Goal: Feedback & Contribution: Leave review/rating

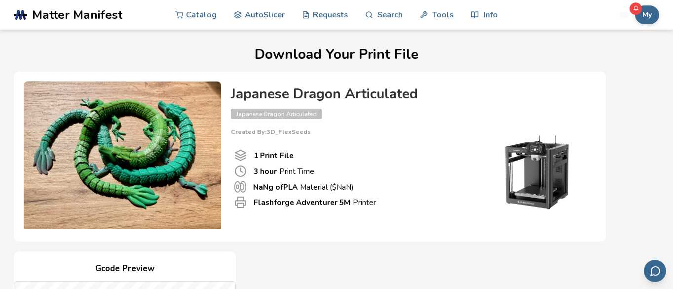
click at [98, 11] on span "Matter Manifest" at bounding box center [77, 15] width 90 height 14
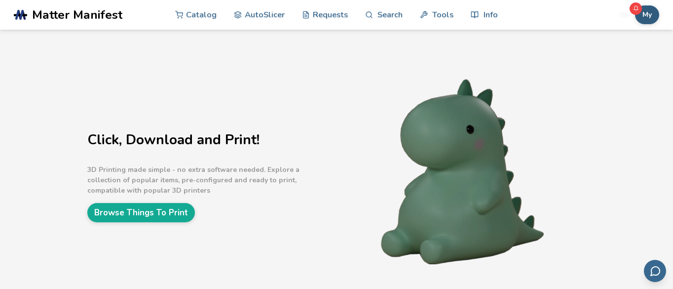
click at [647, 15] on button "My" at bounding box center [647, 14] width 24 height 19
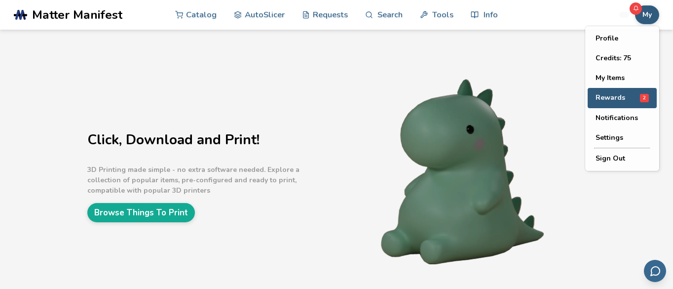
click at [617, 96] on span "Rewards" at bounding box center [610, 98] width 30 height 8
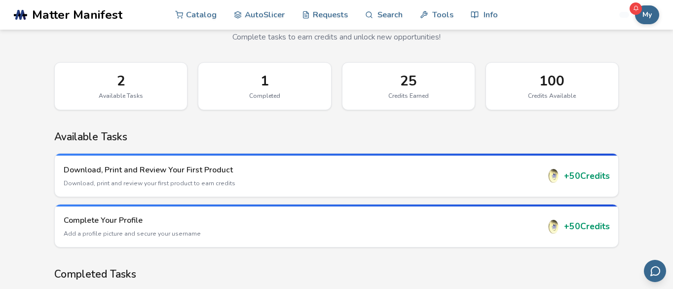
scroll to position [76, 0]
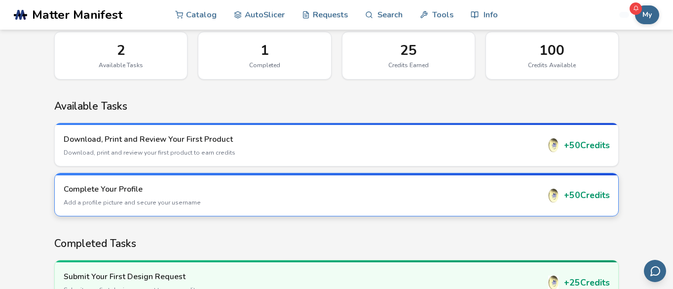
click at [111, 192] on h3 "Complete Your Profile" at bounding box center [302, 189] width 476 height 11
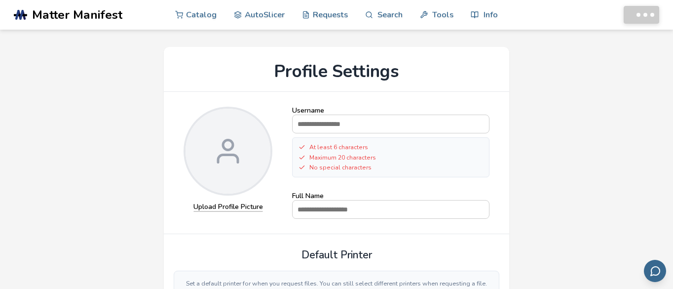
select select "**********"
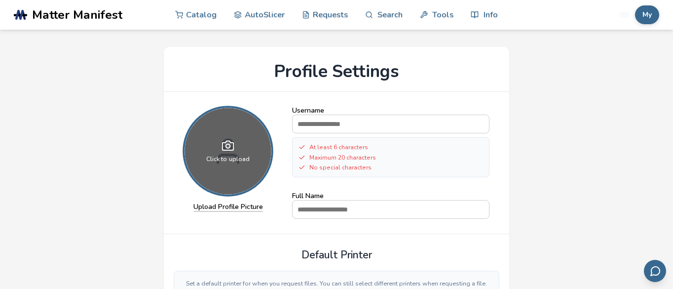
click at [230, 148] on icon at bounding box center [228, 146] width 12 height 12
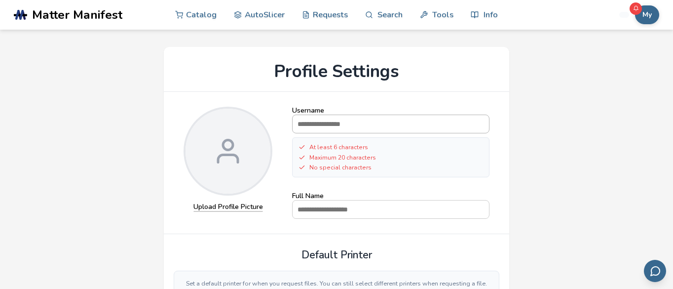
click at [332, 123] on input "Username" at bounding box center [391, 124] width 196 height 18
type input "**********"
click at [333, 204] on input "Full Name" at bounding box center [391, 209] width 196 height 18
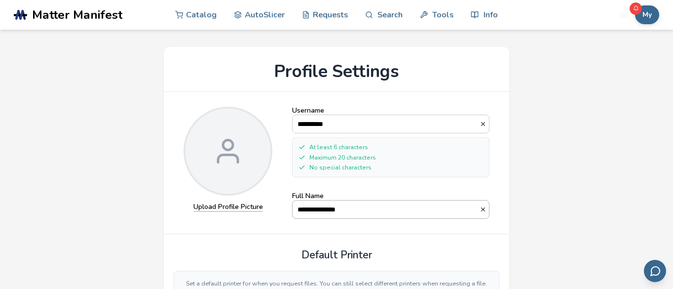
type input "**********"
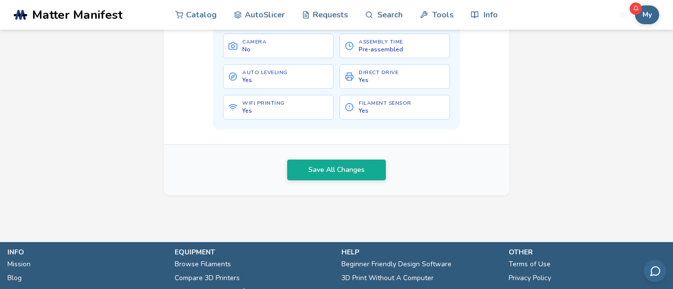
scroll to position [562, 0]
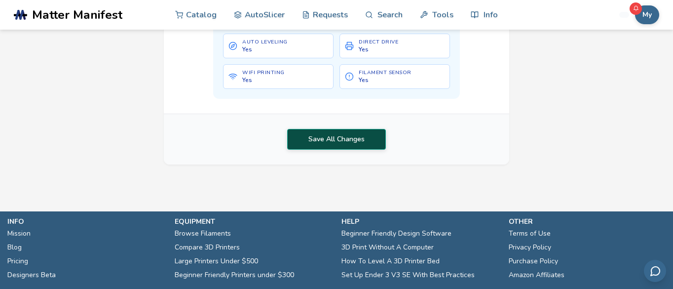
click at [333, 149] on button "Save All Changes" at bounding box center [336, 139] width 99 height 21
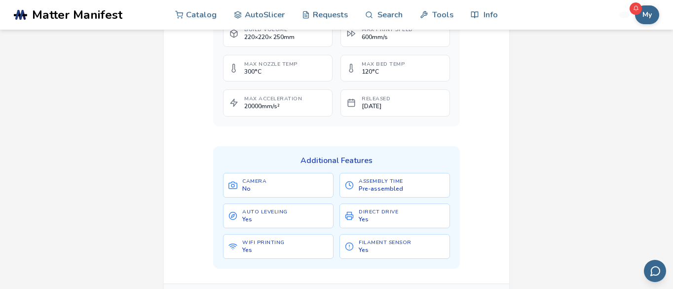
scroll to position [393, 0]
click at [654, 15] on button "My" at bounding box center [647, 14] width 24 height 19
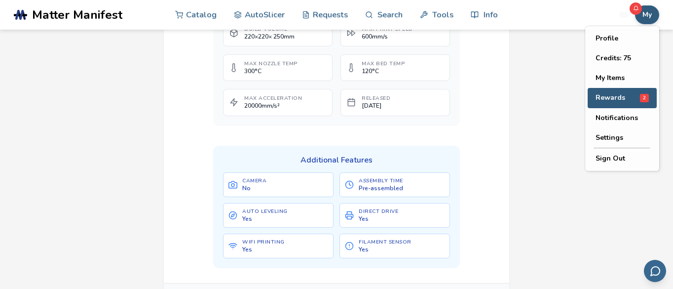
click at [607, 96] on span "Rewards" at bounding box center [610, 98] width 30 height 8
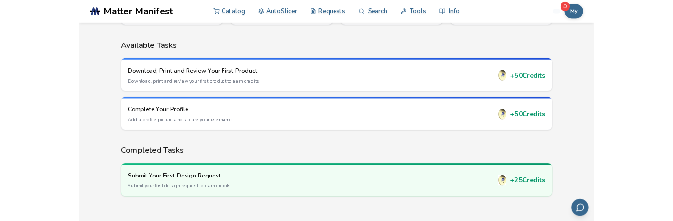
scroll to position [123, 0]
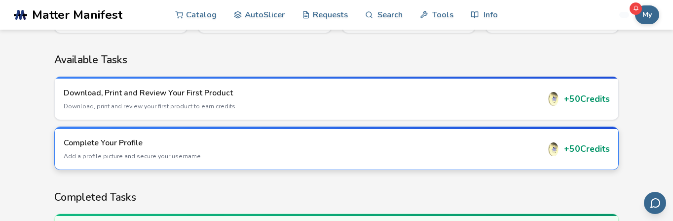
click at [106, 143] on h3 "Complete Your Profile" at bounding box center [302, 142] width 476 height 11
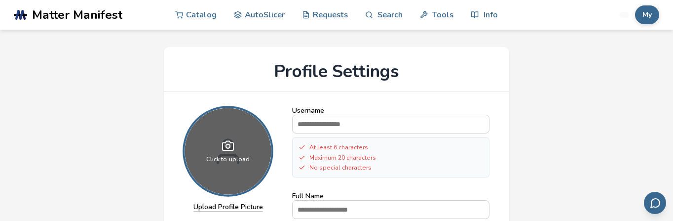
click at [230, 140] on icon at bounding box center [228, 146] width 12 height 12
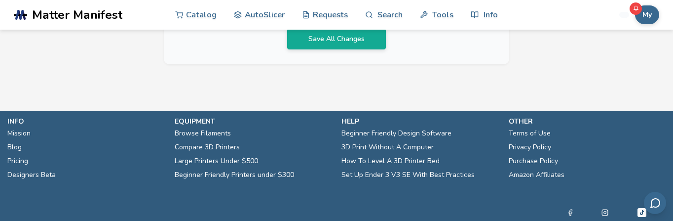
scroll to position [674, 0]
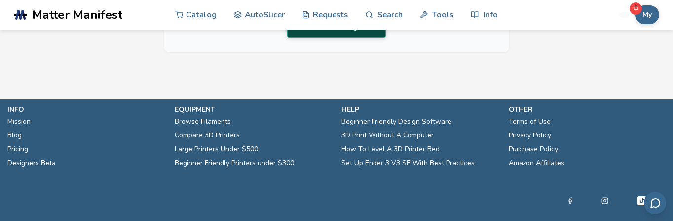
click at [357, 37] on button "Save All Changes" at bounding box center [336, 27] width 99 height 21
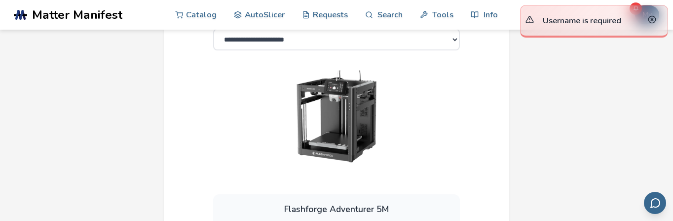
scroll to position [0, 0]
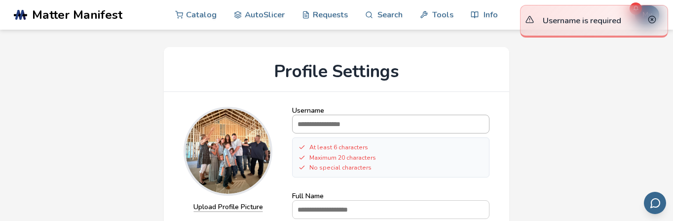
click at [311, 118] on input "Username" at bounding box center [391, 124] width 196 height 18
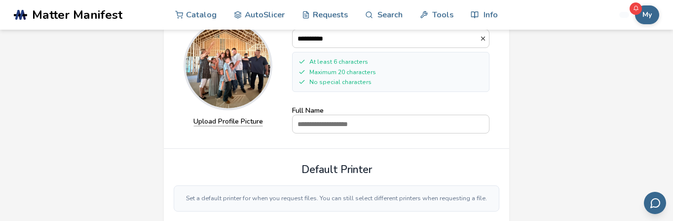
scroll to position [85, 0]
type input "**********"
click at [328, 121] on input "Full Name" at bounding box center [391, 124] width 196 height 18
click at [300, 121] on input "**********" at bounding box center [386, 124] width 187 height 18
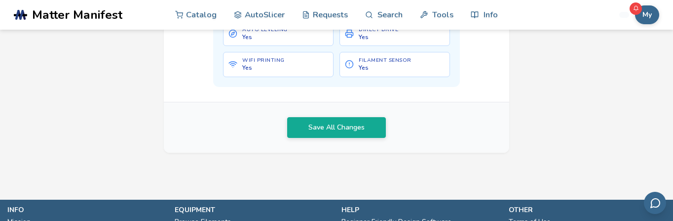
scroll to position [656, 0]
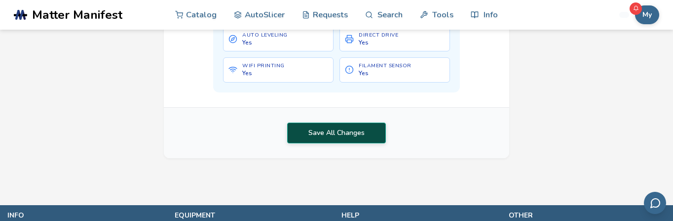
type input "**********"
click at [347, 133] on button "Save All Changes" at bounding box center [336, 132] width 99 height 21
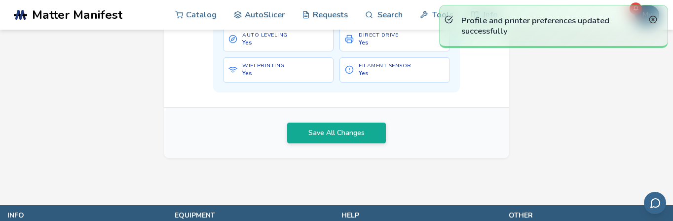
click at [652, 20] on line at bounding box center [653, 19] width 2 height 2
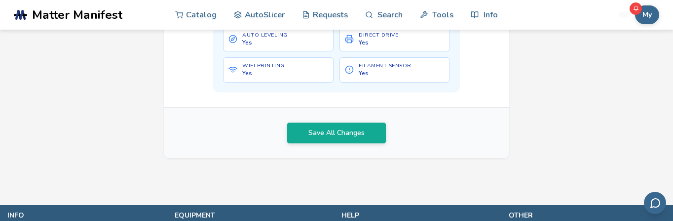
scroll to position [0, 0]
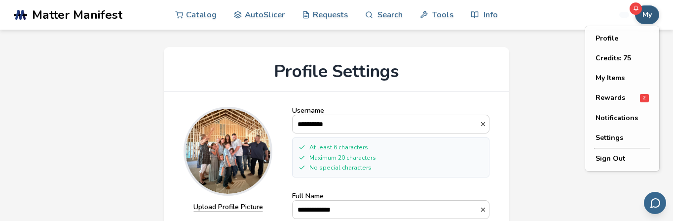
click at [643, 15] on button "My" at bounding box center [647, 14] width 24 height 19
click at [605, 96] on span "Rewards" at bounding box center [610, 98] width 30 height 8
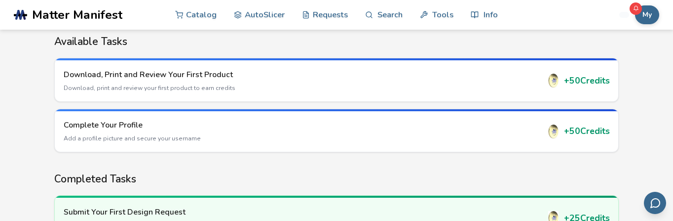
scroll to position [141, 0]
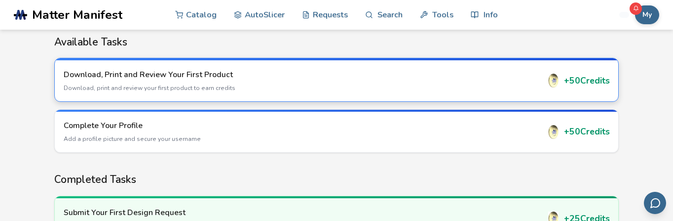
click at [167, 78] on h3 "Download, Print and Review Your First Product" at bounding box center [302, 74] width 476 height 11
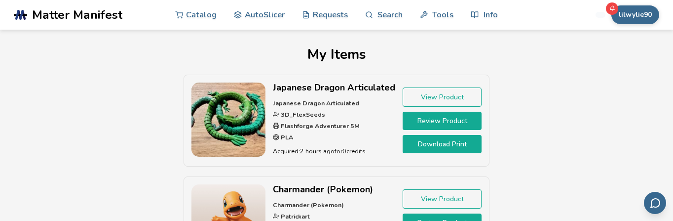
click at [451, 122] on link "Review Product" at bounding box center [442, 120] width 79 height 18
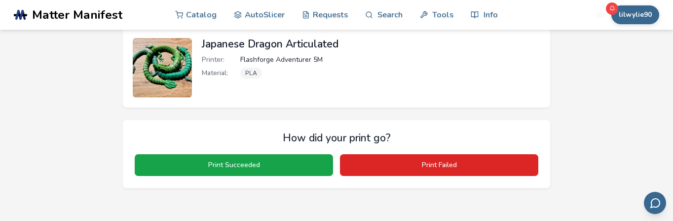
scroll to position [65, 0]
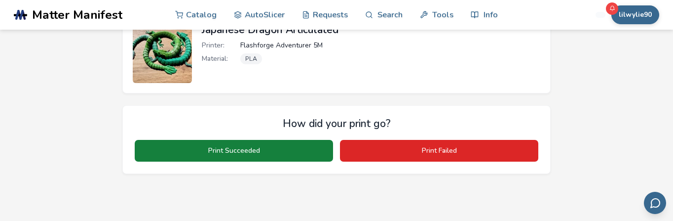
click at [249, 148] on button "Print Succeeded" at bounding box center [234, 151] width 198 height 22
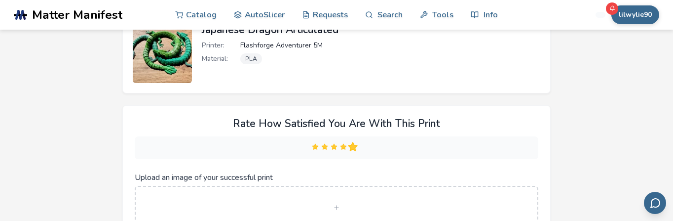
click at [351, 146] on polygon at bounding box center [353, 146] width 6 height 5
click at [194, 198] on label "Upload Image Accepted formats: JPG, PNG, GIF (5MB Max) or drag and drop an imag…" at bounding box center [336, 224] width 381 height 54
click at [0, 0] on input "Upload an image of your successful print" at bounding box center [0, 0] width 0 height 0
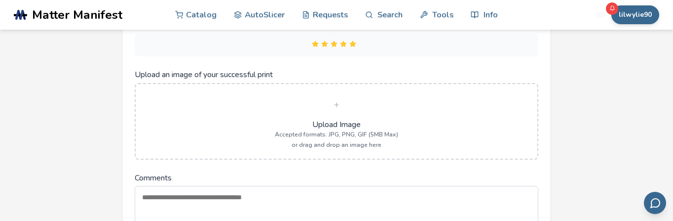
scroll to position [169, 0]
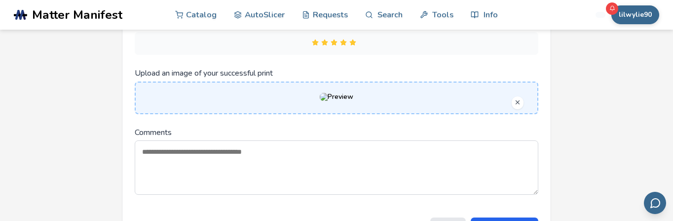
click at [345, 155] on textarea "Comments" at bounding box center [337, 167] width 404 height 54
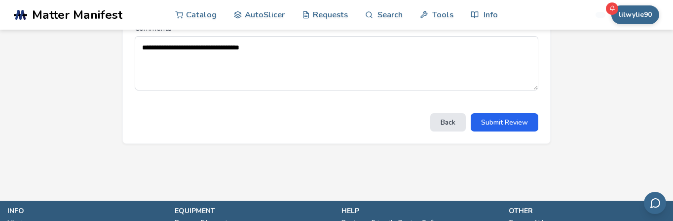
scroll to position [278, 0]
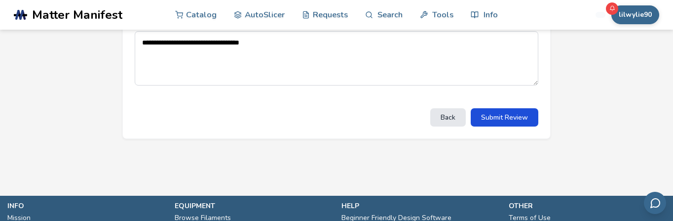
type textarea "**********"
click at [507, 119] on button "Submit Review" at bounding box center [505, 117] width 68 height 18
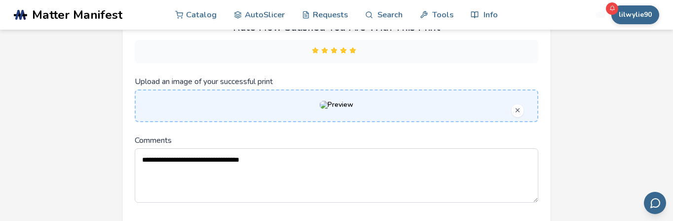
scroll to position [111, 0]
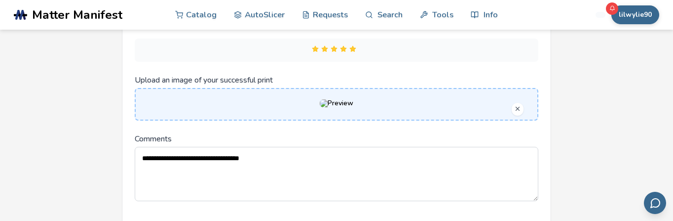
click at [401, 101] on div at bounding box center [336, 104] width 381 height 10
click at [0, 0] on input "Upload an image of your successful print" at bounding box center [0, 0] width 0 height 0
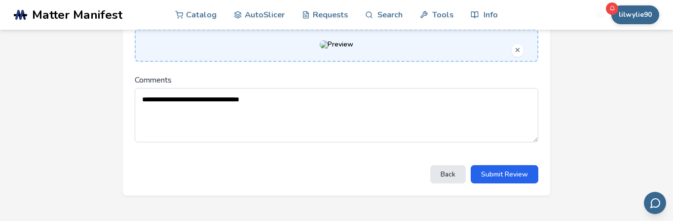
scroll to position [174, 0]
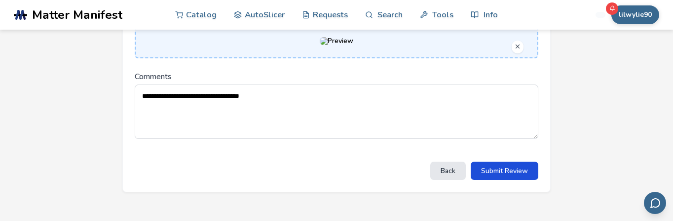
click at [507, 172] on button "Submit Review" at bounding box center [505, 170] width 68 height 18
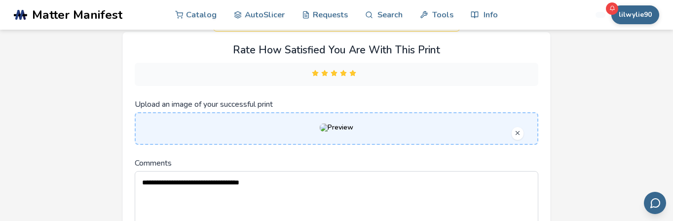
scroll to position [85, 0]
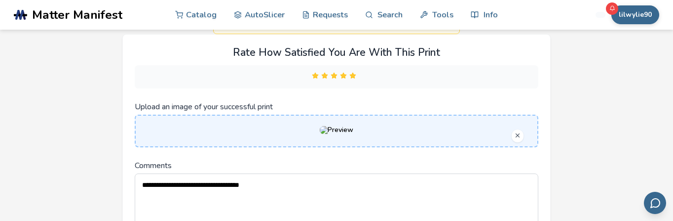
click at [518, 135] on line "button" at bounding box center [517, 134] width 3 height 3
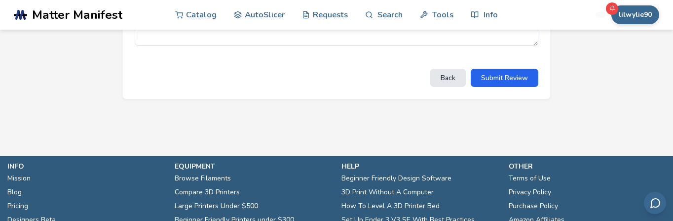
scroll to position [266, 0]
click at [503, 87] on button "Submit Review" at bounding box center [505, 78] width 68 height 18
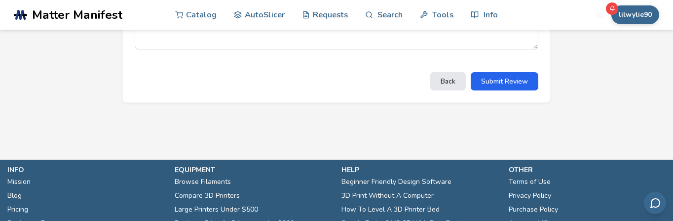
scroll to position [264, 0]
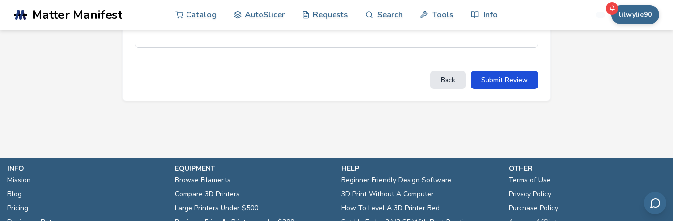
click at [506, 89] on button "Submit Review" at bounding box center [505, 80] width 68 height 18
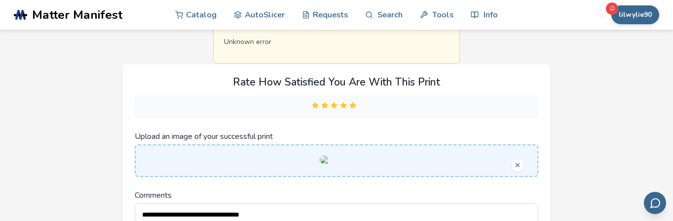
scroll to position [60, 0]
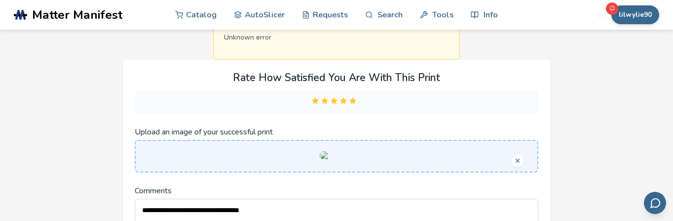
click at [404, 126] on form "**********" at bounding box center [337, 183] width 404 height 222
click at [406, 161] on div at bounding box center [336, 156] width 381 height 10
click at [0, 0] on input "Upload an image of your successful print" at bounding box center [0, 0] width 0 height 0
click at [518, 159] on line "button" at bounding box center [517, 159] width 3 height 3
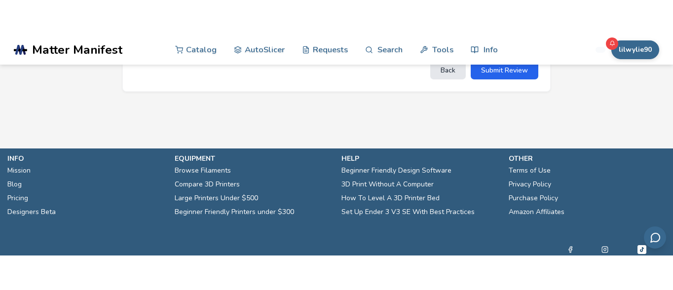
scroll to position [316, 0]
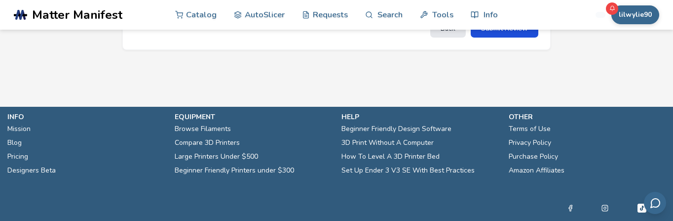
click at [510, 37] on button "Submit Review" at bounding box center [505, 28] width 68 height 18
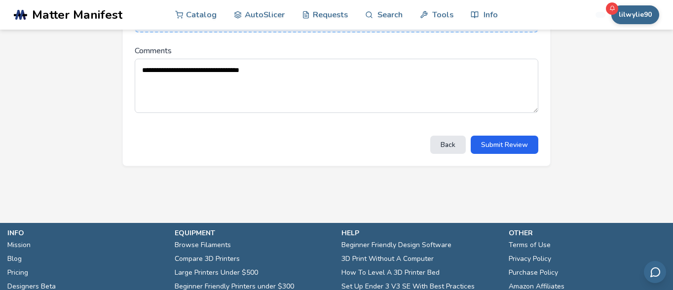
scroll to position [228, 0]
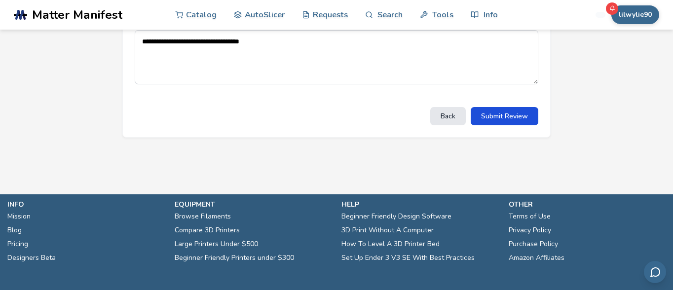
click at [513, 125] on button "Submit Review" at bounding box center [505, 116] width 68 height 18
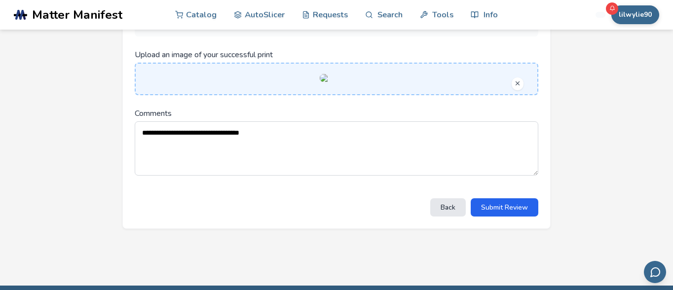
scroll to position [0, 0]
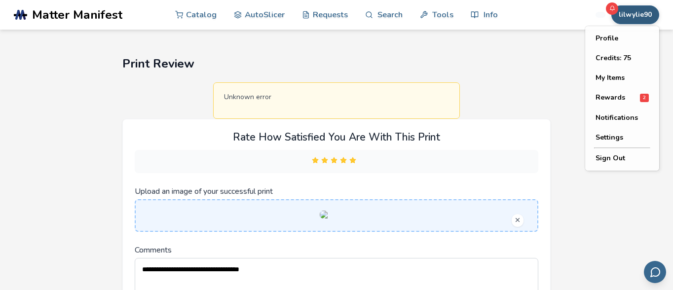
click at [634, 16] on button "lilwylie90" at bounding box center [635, 14] width 48 height 19
click at [612, 97] on span "Rewards" at bounding box center [610, 98] width 30 height 8
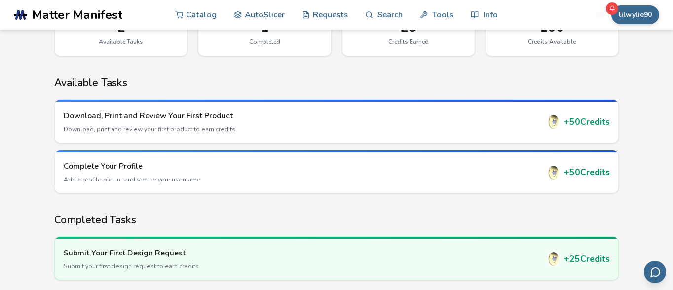
scroll to position [101, 0]
